Goal: Book appointment/travel/reservation

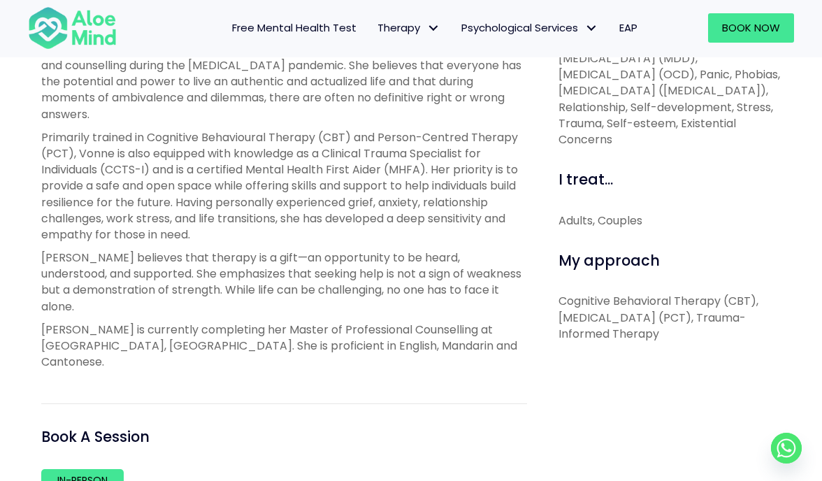
scroll to position [674, 0]
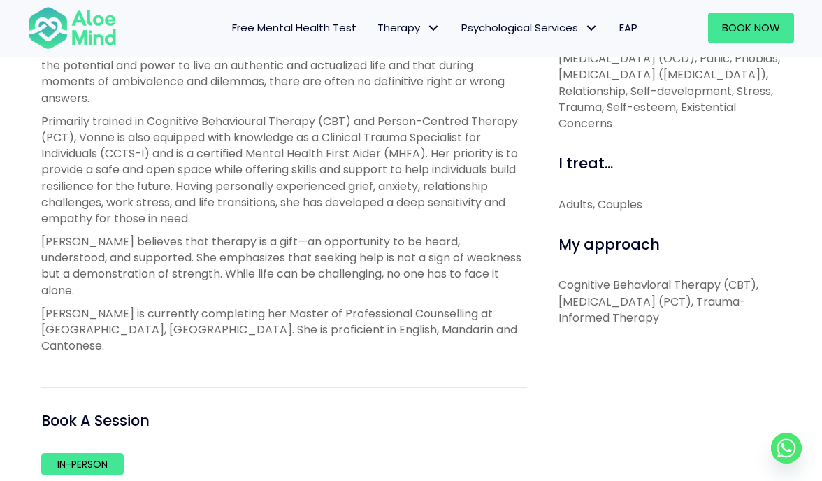
scroll to position [524, 0]
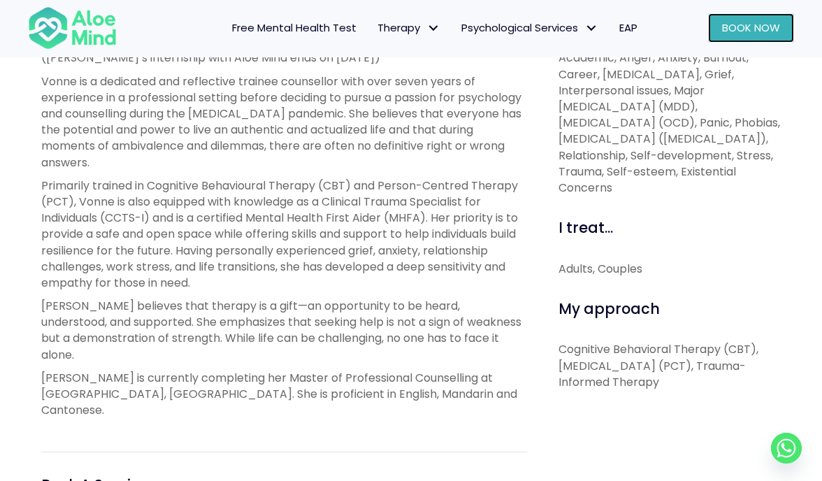
click at [736, 32] on span "Book Now" at bounding box center [751, 27] width 58 height 15
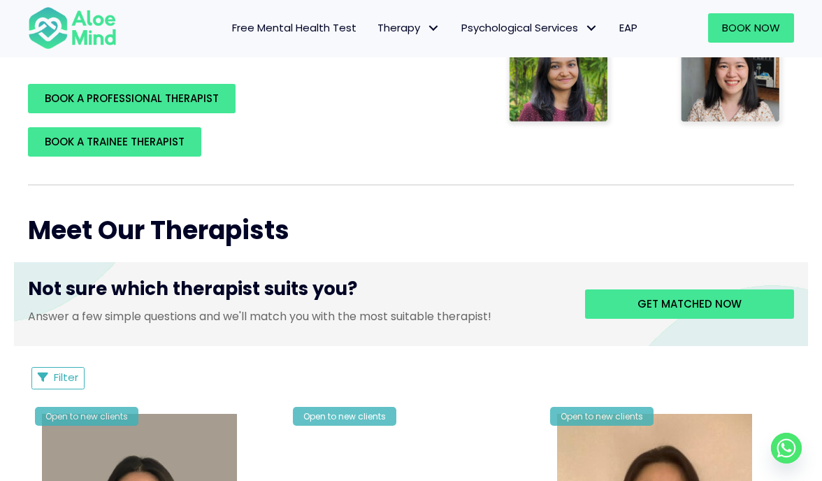
scroll to position [386, 0]
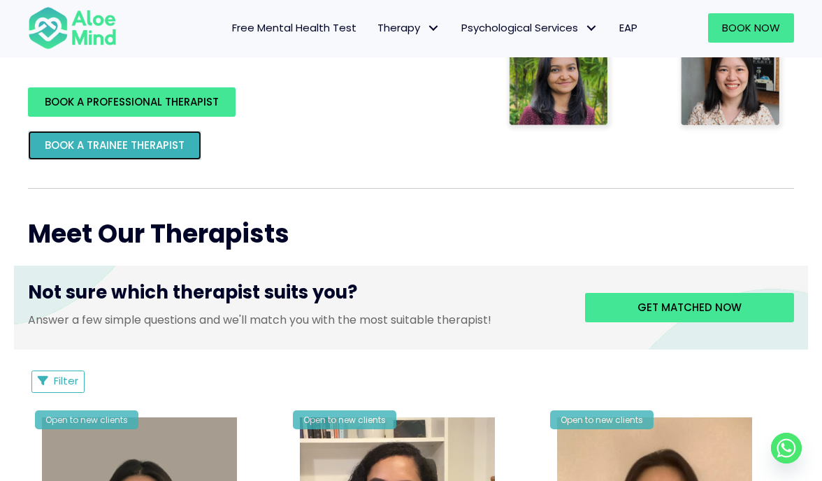
click at [103, 135] on link "BOOK A TRAINEE THERAPIST" at bounding box center [114, 145] width 173 height 29
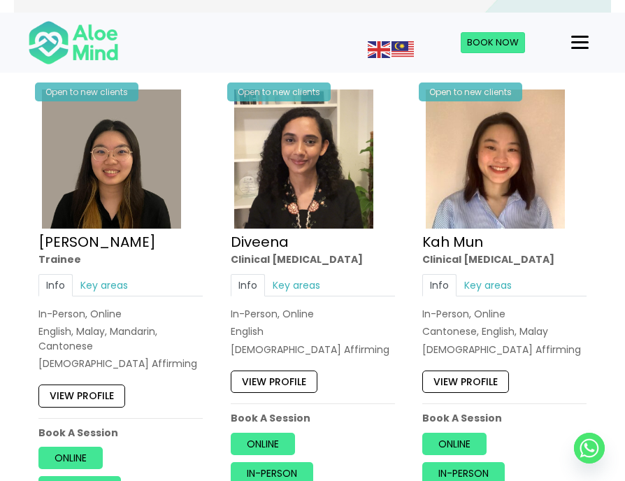
scroll to position [697, 0]
